Goal: Consume media (video, audio)

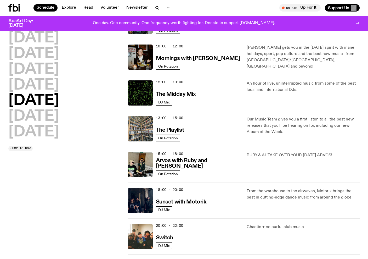
scroll to position [78, 0]
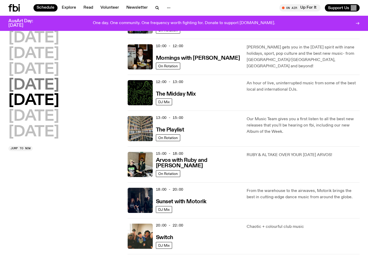
click at [57, 86] on h2 "[DATE]" at bounding box center [33, 85] width 51 height 15
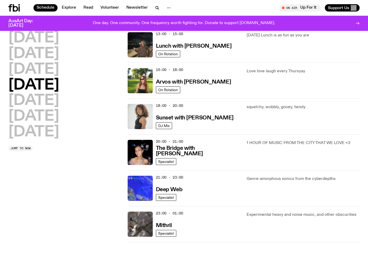
scroll to position [172, 0]
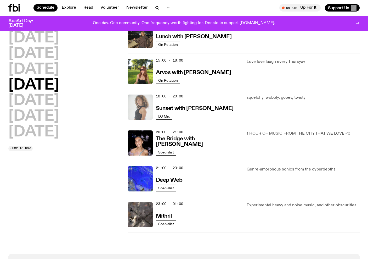
click at [149, 109] on img at bounding box center [140, 106] width 25 height 25
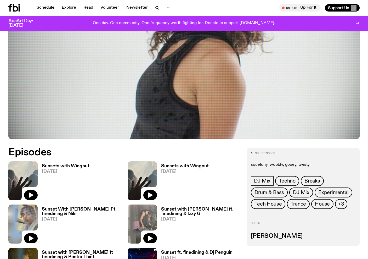
scroll to position [180, 0]
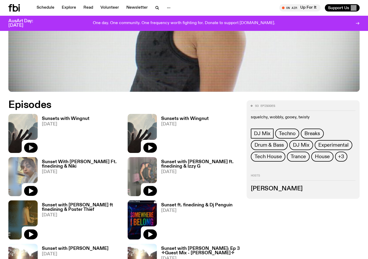
click at [34, 145] on button "button" at bounding box center [31, 148] width 14 height 10
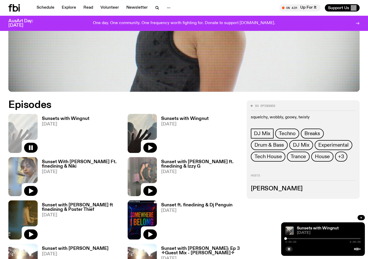
click at [288, 238] on div at bounding box center [322, 238] width 75 height 1
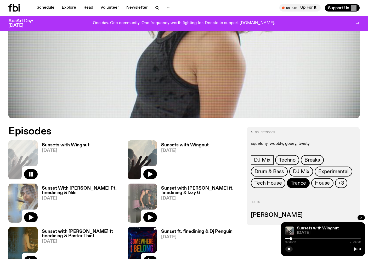
scroll to position [153, 0]
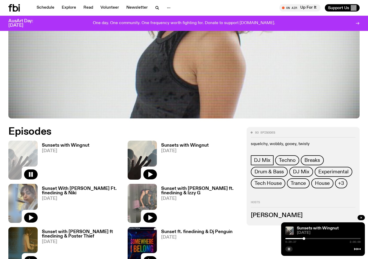
click at [289, 249] on rect "button" at bounding box center [288, 248] width 1 height 3
